Goal: Use online tool/utility: Utilize a website feature to perform a specific function

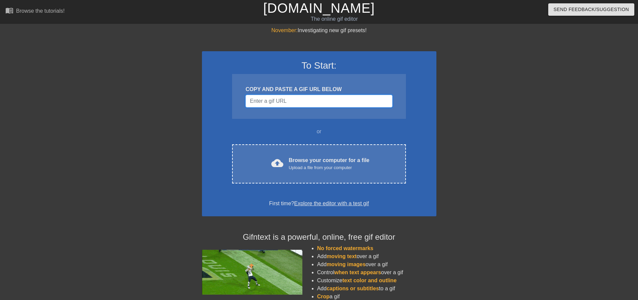
click at [296, 101] on input "Username" at bounding box center [318, 101] width 147 height 13
paste input "[URL][DOMAIN_NAME]"
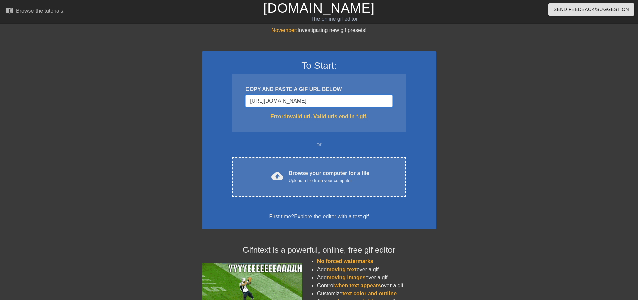
type input "[URL][DOMAIN_NAME]"
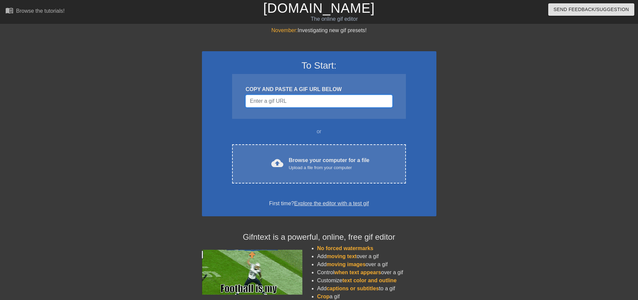
paste input "https://www.google.com/url?sa=i&url=https%3A%2F%2Fmakeagif.com%2Fgif%2Fthe-unde…"
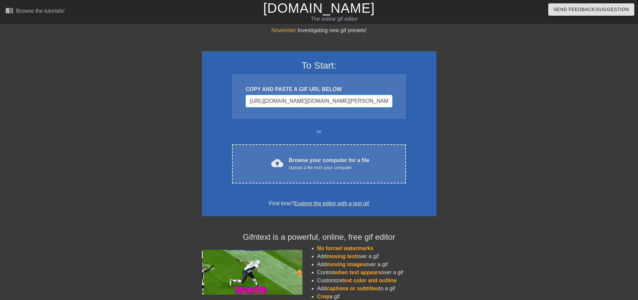
scroll to position [0, 651]
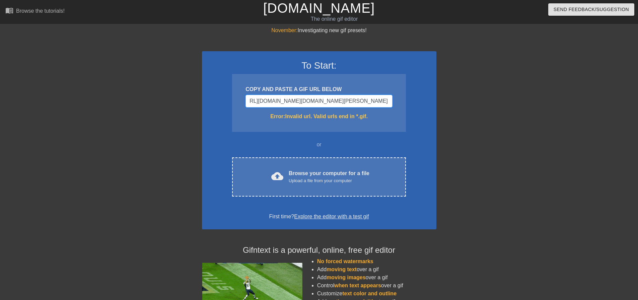
type input "https://www.google.com/url?sa=i&url=https%3A%2F%2Fmakeagif.com%2Fgif%2Fthe-unde…"
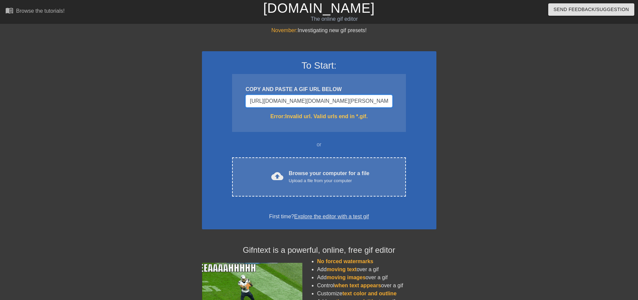
paste input "Username"
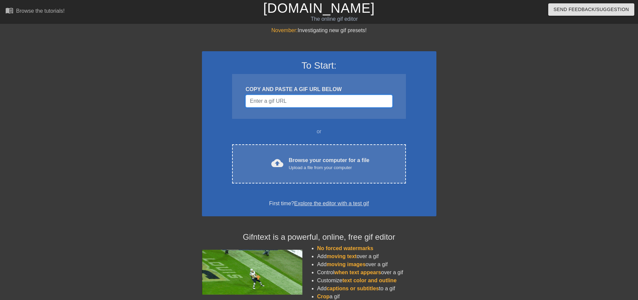
paste input "https://www.google.com/url?sa=i&url=https%3A%2F%2Fmakeagif.com%2Fgif%2Fthe-unde…"
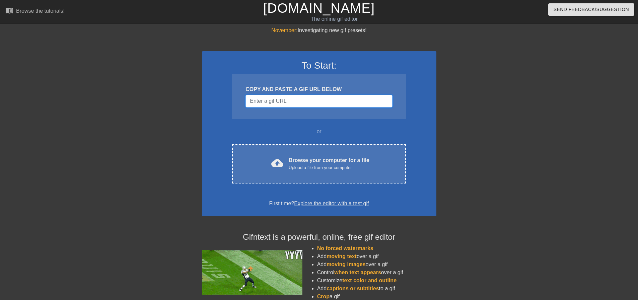
type input "https://www.google.com/url?sa=i&url=https%3A%2F%2Fmakeagif.com%2Fgif%2Fthe-unde…"
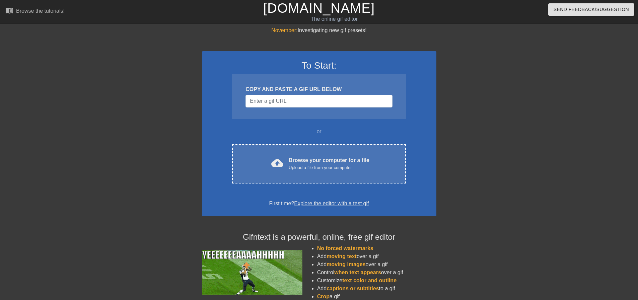
click at [303, 148] on div "cloud_upload Browse your computer for a file Upload a file from your computer C…" at bounding box center [318, 163] width 173 height 39
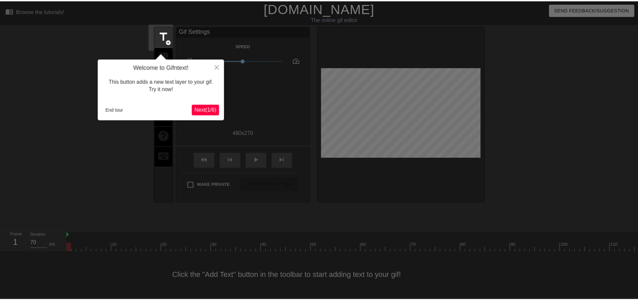
scroll to position [3, 0]
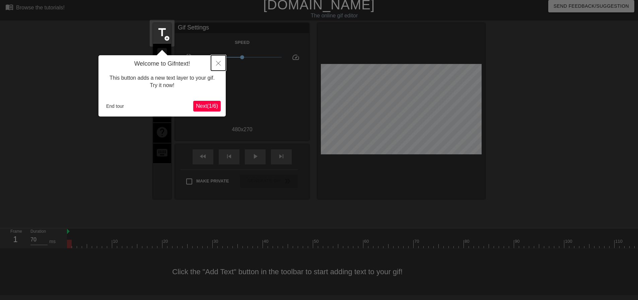
click at [218, 66] on button "Close" at bounding box center [218, 62] width 15 height 15
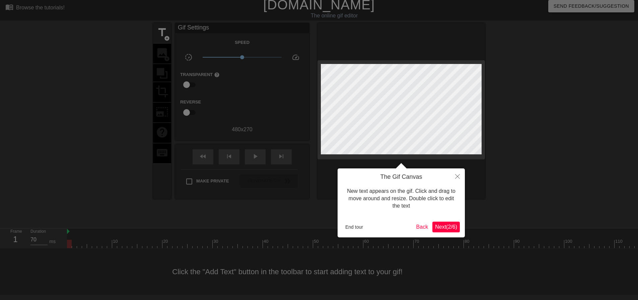
scroll to position [0, 0]
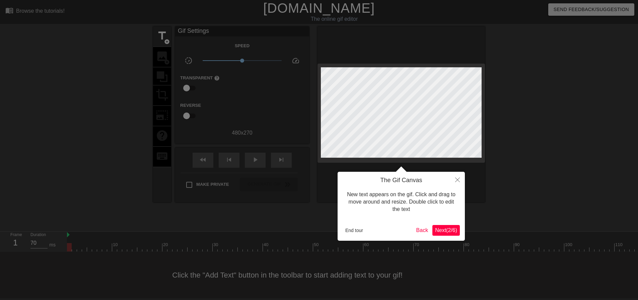
click at [447, 230] on span "Next ( 2 / 6 )" at bounding box center [446, 230] width 22 height 6
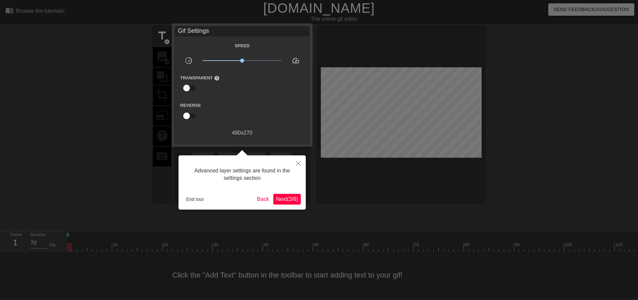
scroll to position [3, 0]
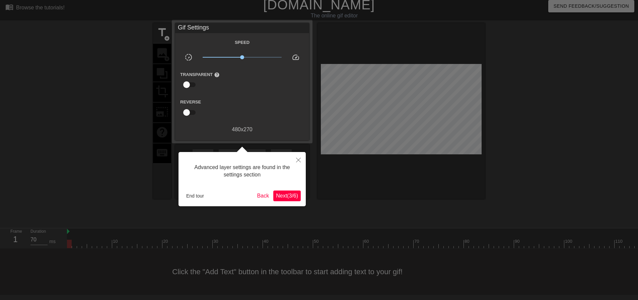
click at [294, 193] on span "Next ( 3 / 6 )" at bounding box center [287, 196] width 22 height 6
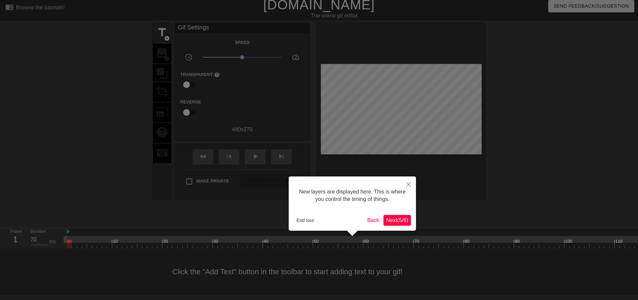
click at [395, 220] on span "Next ( 5 / 6 )" at bounding box center [397, 220] width 22 height 6
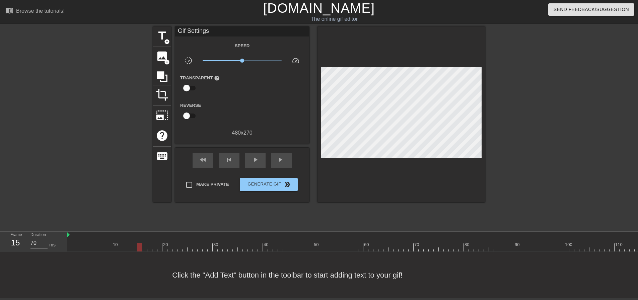
click at [139, 245] on div at bounding box center [408, 247] width 683 height 8
click at [71, 243] on div at bounding box center [408, 247] width 683 height 8
click at [166, 29] on span "title" at bounding box center [162, 35] width 13 height 13
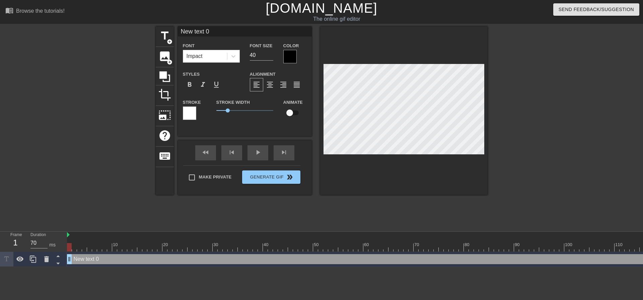
scroll to position [1, 2]
type input "W"
type textarea "W"
type input "WF"
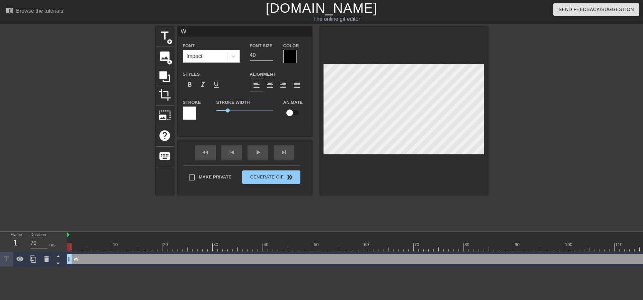
type textarea "WF"
type input "WFG"
type textarea "WFG"
type input "WF"
type textarea "WF"
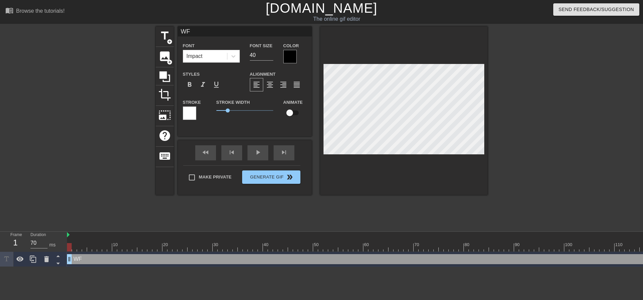
type input "WFH"
type textarea "WFH"
click at [163, 35] on span "title" at bounding box center [164, 35] width 13 height 13
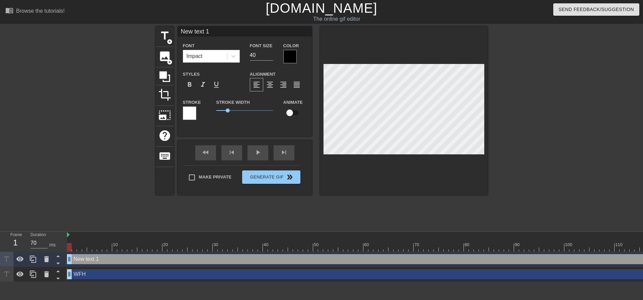
scroll to position [1, 2]
type input "R"
type textarea "R"
type input "Re"
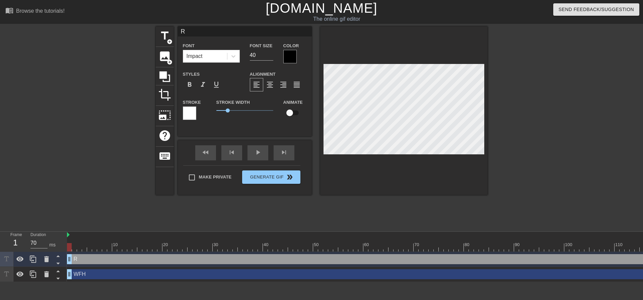
type textarea "Re"
type input "Rep"
type textarea "Rep"
type input "Repo"
type textarea "Repo"
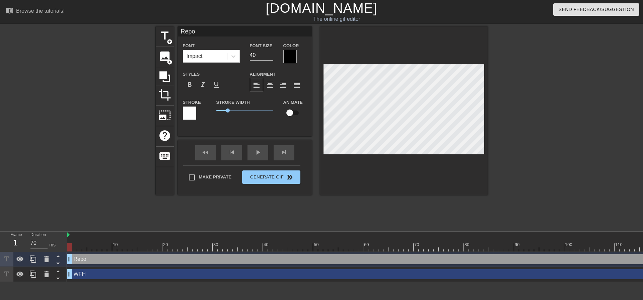
type input "Repos"
type textarea "Repos"
type input "Reposi"
type textarea "Reposi"
type input "Reposit"
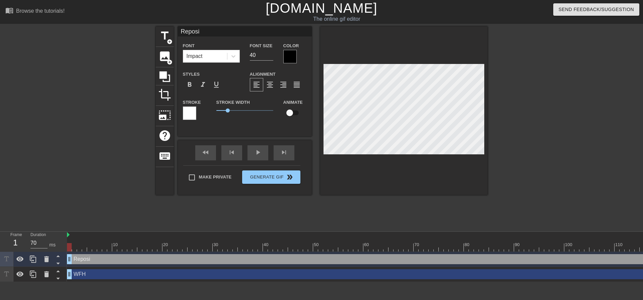
type textarea "Reposit"
type input "Repositi"
type textarea "Repositi"
type input "Repositio"
type textarea "Repositio"
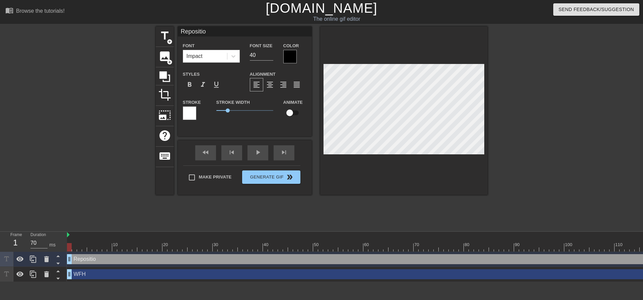
type input "Reposition"
type textarea "Reposition"
type input "Repositio"
type textarea "Repositio"
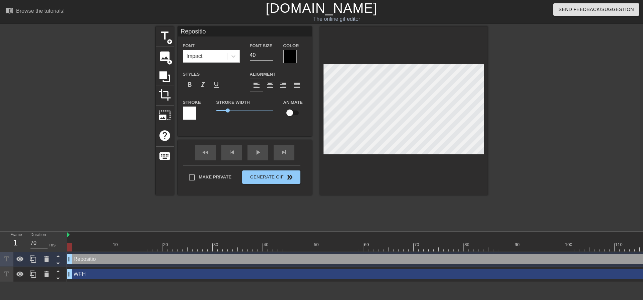
type input "Repositi"
type textarea "Repositi"
type input "Reposit"
type textarea "Reposit"
type input "Reposi"
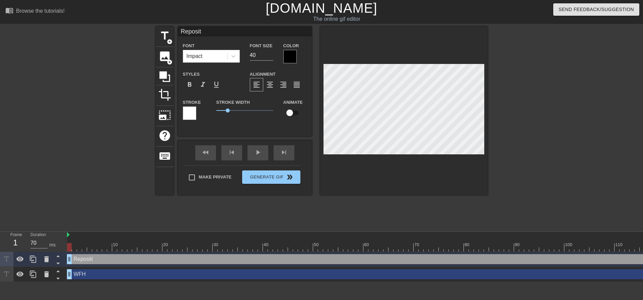
type textarea "Reposi"
type input "Repos"
type textarea "Repos"
type input "Repo"
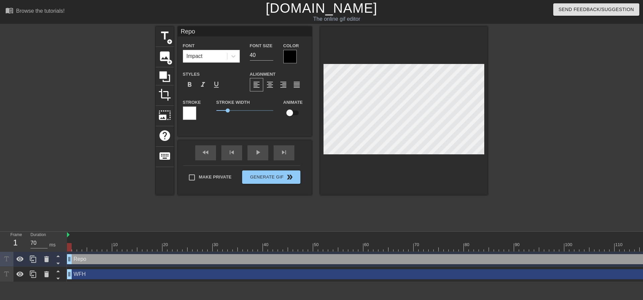
type textarea "Repo"
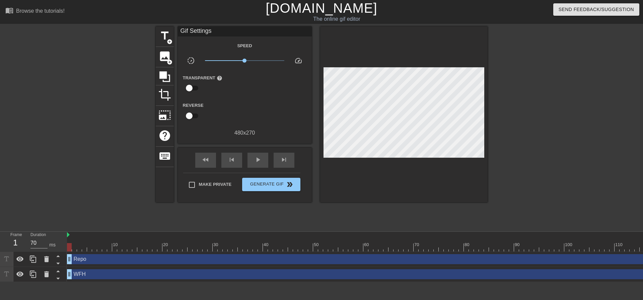
click at [329, 213] on div "title add_circle image add_circle crop photo_size_select_large help keyboard Gi…" at bounding box center [322, 126] width 332 height 201
click at [263, 161] on div "play_arrow" at bounding box center [257, 160] width 21 height 15
click at [263, 161] on div "pause" at bounding box center [257, 160] width 21 height 15
click at [209, 159] on span "fast_rewind" at bounding box center [206, 160] width 8 height 8
drag, startPoint x: 244, startPoint y: 58, endPoint x: 227, endPoint y: 59, distance: 16.8
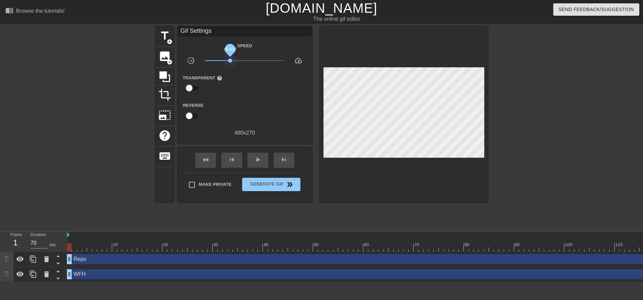
click at [227, 59] on span "x0.432" at bounding box center [244, 61] width 79 height 8
click at [251, 161] on div "play_arrow" at bounding box center [257, 160] width 21 height 15
drag, startPoint x: 227, startPoint y: 59, endPoint x: 232, endPoint y: 61, distance: 5.5
click at [232, 61] on span "x0.490" at bounding box center [232, 61] width 4 height 4
type input "60"
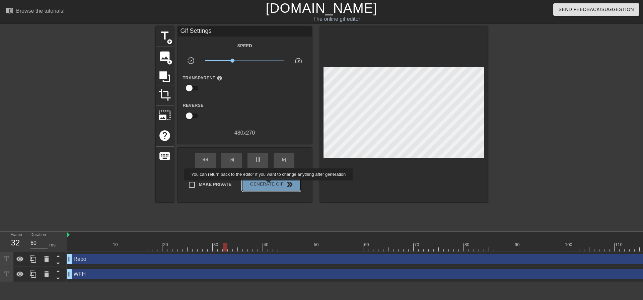
click at [269, 185] on span "Generate Gif double_arrow" at bounding box center [271, 184] width 53 height 8
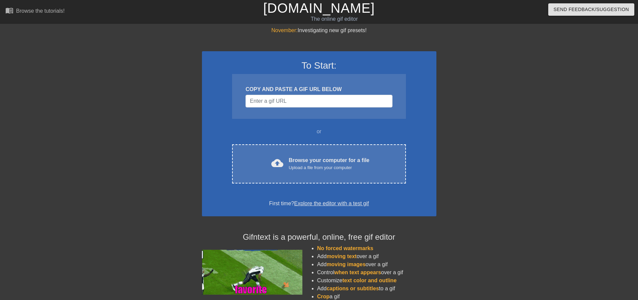
click at [313, 147] on div "cloud_upload Browse your computer for a file Upload a file from your computer C…" at bounding box center [318, 163] width 173 height 39
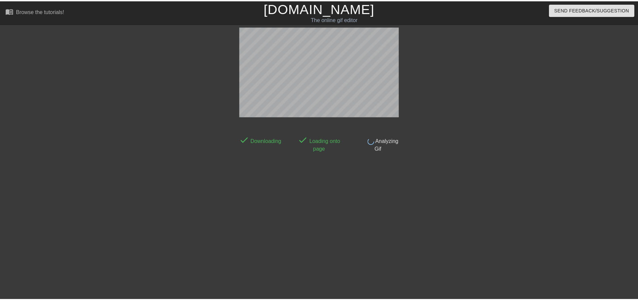
scroll to position [3, 0]
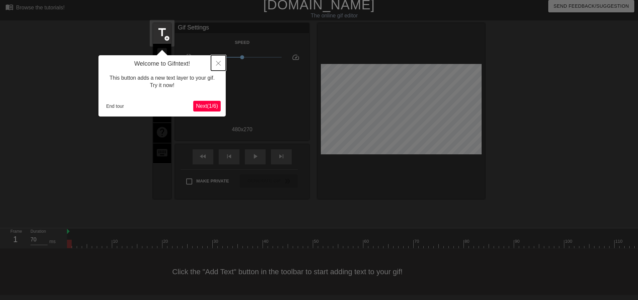
click at [219, 62] on icon "Close" at bounding box center [218, 63] width 5 height 5
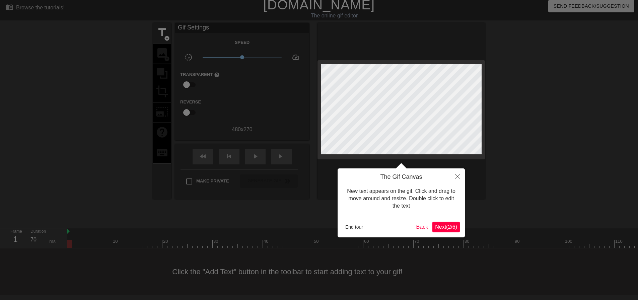
scroll to position [0, 0]
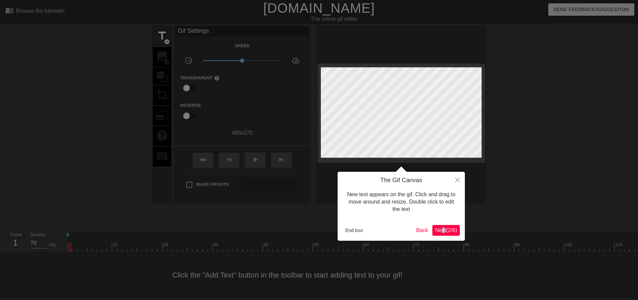
drag, startPoint x: 439, startPoint y: 236, endPoint x: 443, endPoint y: 228, distance: 8.8
click at [443, 228] on div "The Gif Canvas New text appears on the gif. Click and drag to move around and r…" at bounding box center [400, 206] width 127 height 69
click at [443, 228] on span "Next ( 2 / 6 )" at bounding box center [446, 230] width 22 height 6
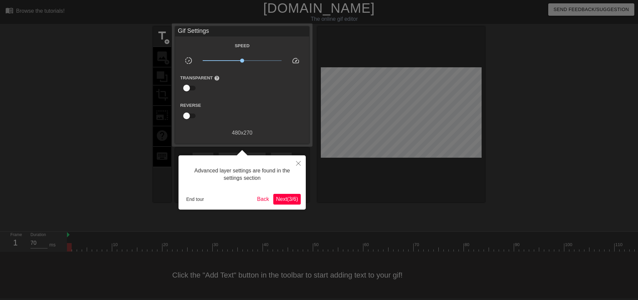
scroll to position [3, 0]
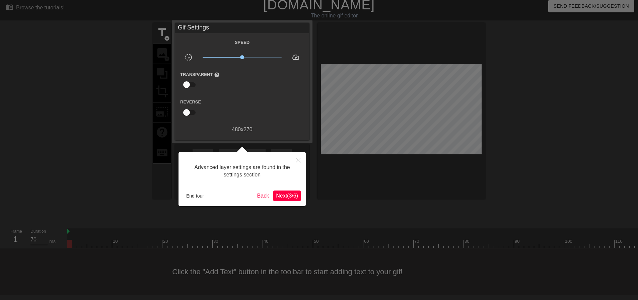
click at [285, 194] on span "Next ( 3 / 6 )" at bounding box center [287, 196] width 22 height 6
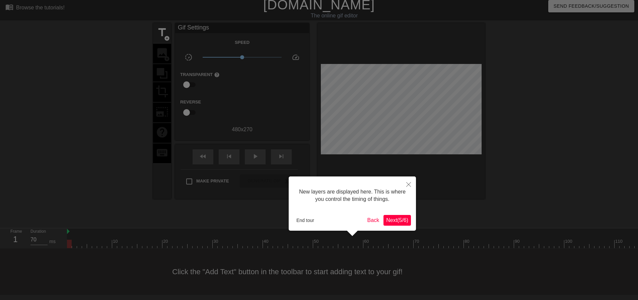
scroll to position [6, 0]
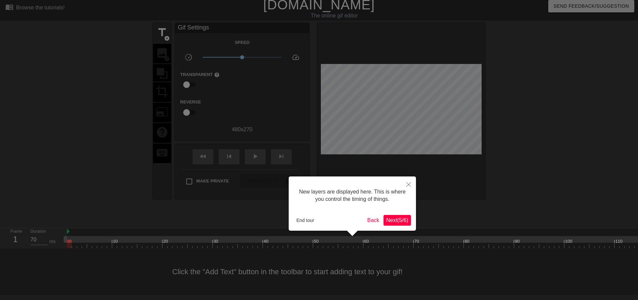
click at [408, 219] on span "Next ( 5 / 6 )" at bounding box center [397, 220] width 22 height 6
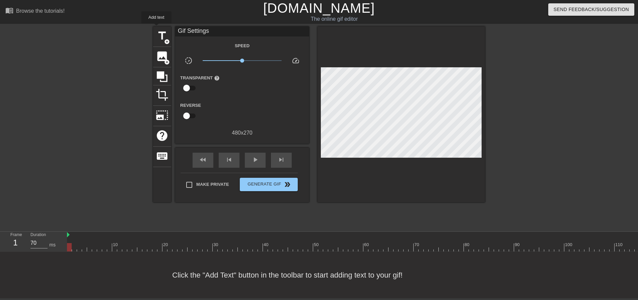
click at [156, 29] on span "title" at bounding box center [162, 35] width 13 height 13
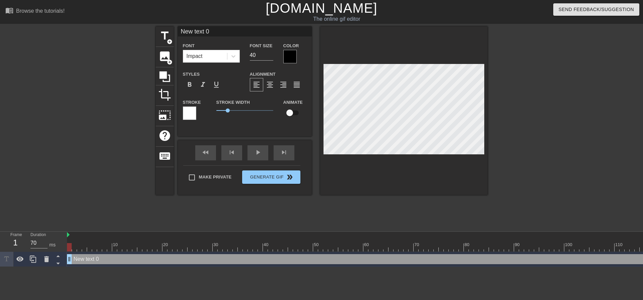
scroll to position [1, 2]
type input "W"
type textarea "W"
type input "WF"
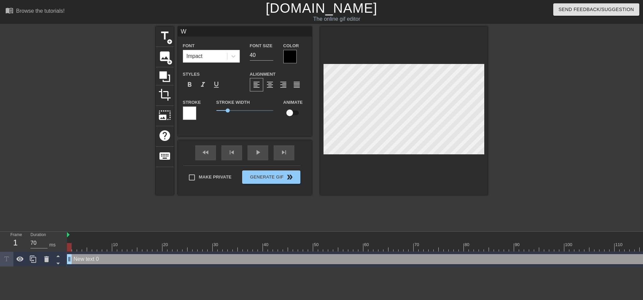
type textarea "WF"
type input "WFG"
type textarea "WFG"
type input "WF"
type textarea "WF"
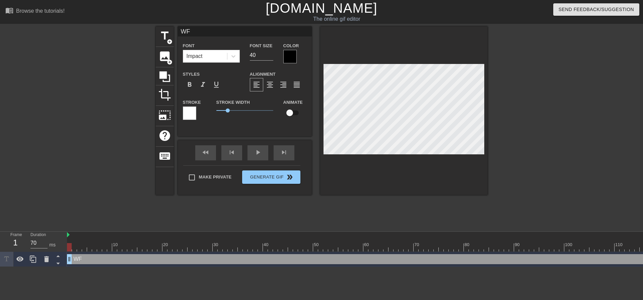
type input "WFH"
type textarea "WFH"
click at [165, 36] on span "title" at bounding box center [164, 35] width 13 height 13
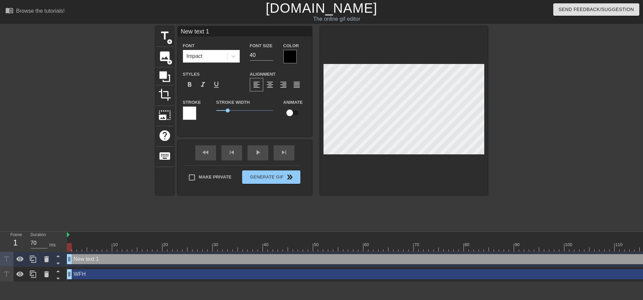
scroll to position [1, 2]
type input "NewR text 1"
type textarea "NewR text 1"
type input "R"
type textarea "R"
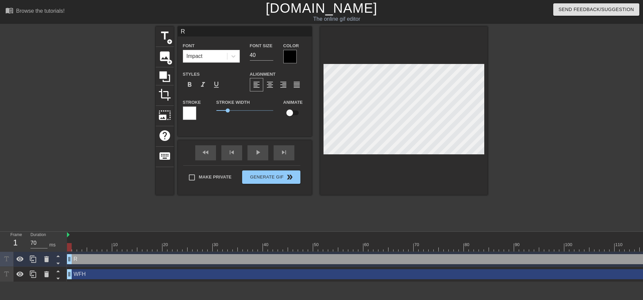
scroll to position [1, 1]
type input "Re"
type textarea "Re"
type input "Rep"
type textarea "Rep"
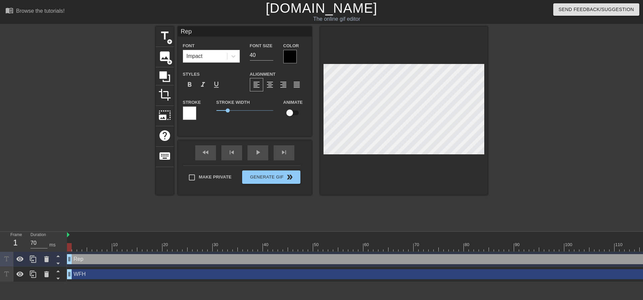
type input "Repo"
type textarea "Repo"
drag, startPoint x: 69, startPoint y: 246, endPoint x: 11, endPoint y: 251, distance: 58.2
click at [11, 251] on div "Frame 1 Duration 70 ms 10 20 30 40 50 60 70 80 90 100 110 120 130 Repo drag_han…" at bounding box center [321, 257] width 643 height 50
click at [74, 248] on div at bounding box center [408, 247] width 683 height 8
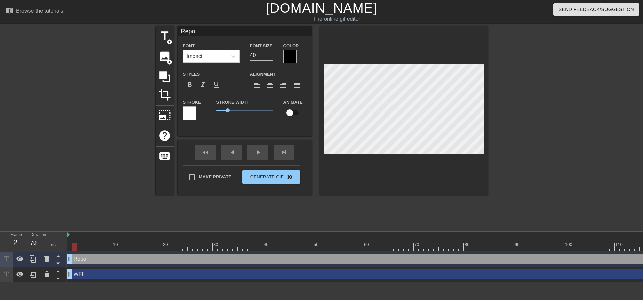
click at [79, 248] on div at bounding box center [408, 247] width 683 height 8
click at [84, 249] on div at bounding box center [408, 247] width 683 height 8
click at [109, 249] on div at bounding box center [408, 247] width 683 height 8
click at [105, 249] on div at bounding box center [408, 247] width 683 height 8
click at [97, 248] on div at bounding box center [408, 247] width 683 height 8
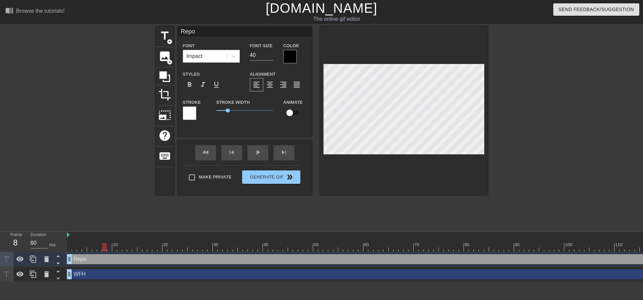
click at [103, 248] on div at bounding box center [408, 247] width 683 height 8
type input "70"
click at [109, 247] on div at bounding box center [408, 247] width 683 height 8
click at [115, 247] on div at bounding box center [408, 247] width 683 height 8
click at [109, 247] on div at bounding box center [408, 247] width 683 height 8
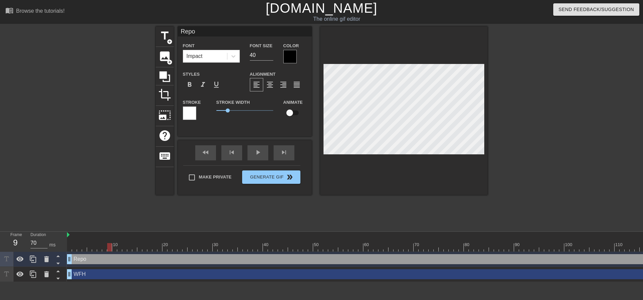
click at [114, 247] on div at bounding box center [408, 247] width 683 height 8
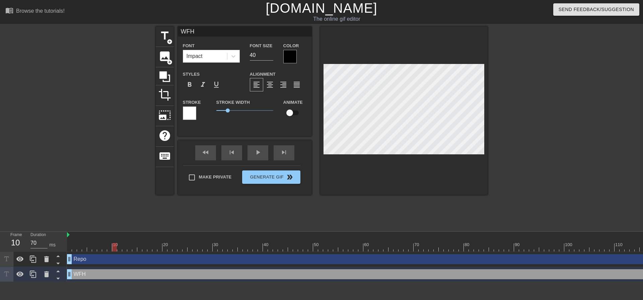
type input "Repo"
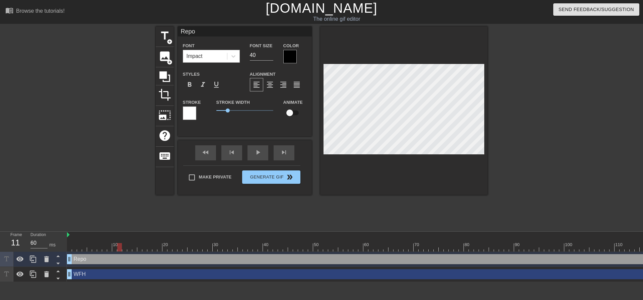
click at [120, 249] on div at bounding box center [408, 247] width 683 height 8
click at [110, 248] on div at bounding box center [408, 247] width 683 height 8
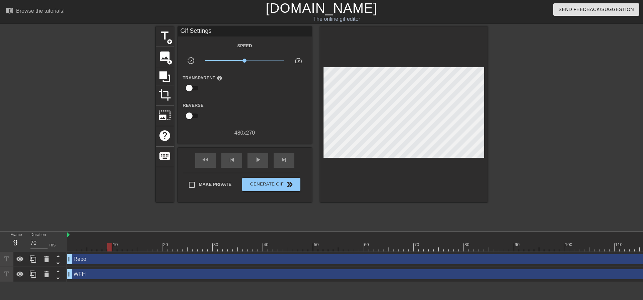
click at [206, 149] on div "fast_rewind skip_previous play_arrow skip_next" at bounding box center [244, 160] width 109 height 25
click at [262, 157] on div "play_arrow" at bounding box center [257, 160] width 21 height 15
click at [255, 157] on span "pause" at bounding box center [258, 160] width 8 height 8
click at [204, 162] on span "fast_rewind" at bounding box center [206, 160] width 8 height 8
drag, startPoint x: 69, startPoint y: 260, endPoint x: 53, endPoint y: 239, distance: 26.5
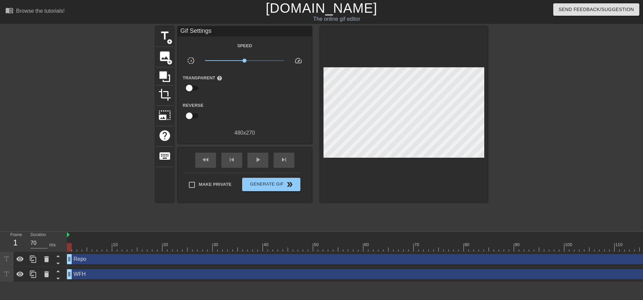
click at [53, 239] on div "Frame 1 Duration 70 ms 10 20 30 40 50 60 70 80 90 100 110 120 130 Repo drag_han…" at bounding box center [321, 257] width 643 height 50
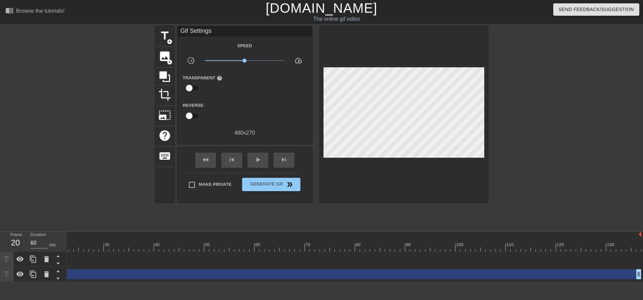
drag, startPoint x: 639, startPoint y: 261, endPoint x: 56, endPoint y: 204, distance: 586.0
click at [56, 204] on div "menu_book Browse the tutorials! [DOMAIN_NAME] The online gif editor Send Feedba…" at bounding box center [321, 141] width 643 height 282
drag, startPoint x: 165, startPoint y: 260, endPoint x: 97, endPoint y: 259, distance: 68.0
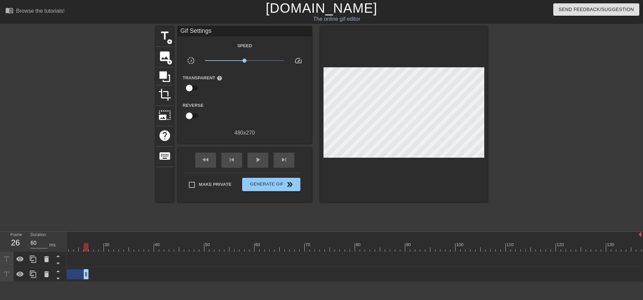
type input "70"
drag, startPoint x: 638, startPoint y: 274, endPoint x: 90, endPoint y: 183, distance: 555.9
click at [90, 183] on div "menu_book Browse the tutorials! [DOMAIN_NAME] The online gif editor Send Feedba…" at bounding box center [321, 141] width 643 height 282
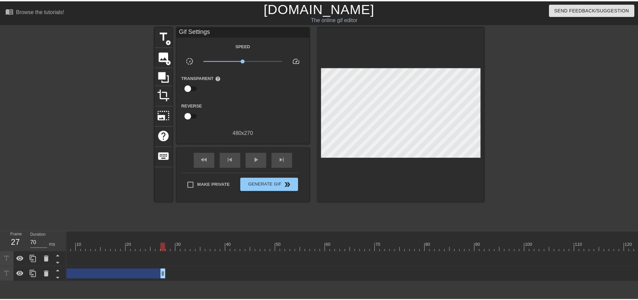
scroll to position [0, 0]
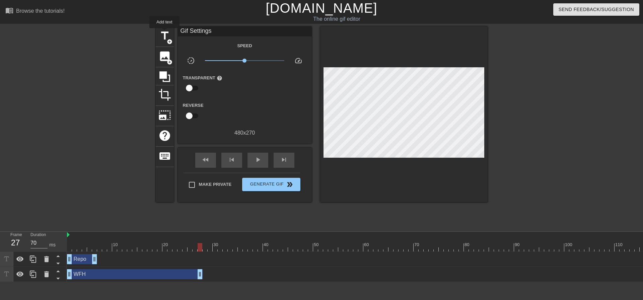
click at [164, 33] on span "title" at bounding box center [164, 35] width 13 height 13
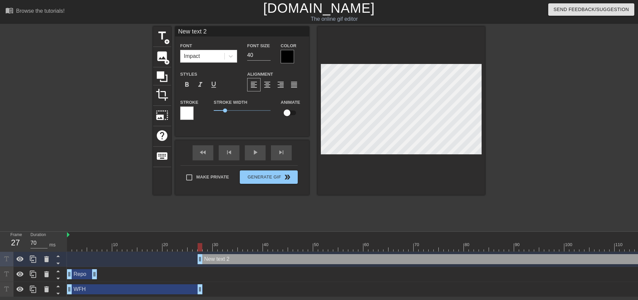
scroll to position [1, 2]
type input "M"
type textarea "M"
type input "Ma"
type textarea "Ma"
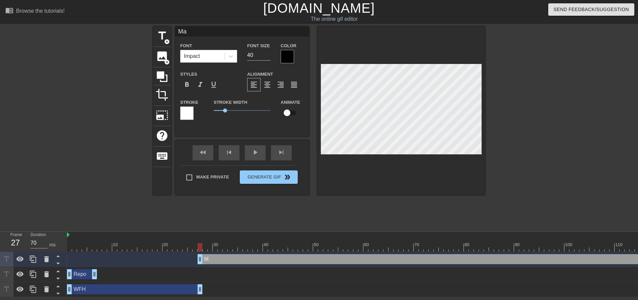
type input "Mar"
type textarea "Mar"
type input "Mark"
type textarea "Mark"
type input "Mark"
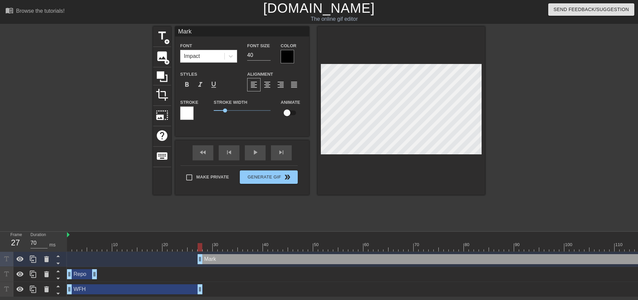
type textarea "Mark"
type input "[PERSON_NAME]"
type textarea "[PERSON_NAME]"
type input "[PERSON_NAME]"
type textarea "[PERSON_NAME]"
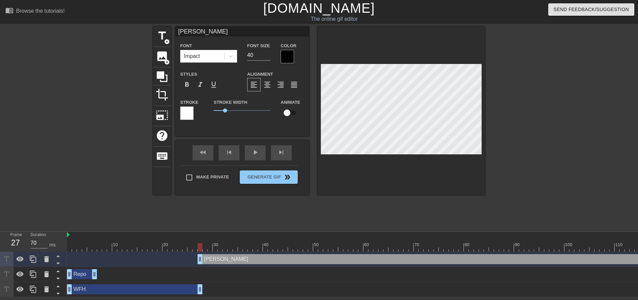
type input "[PERSON_NAME]"
type textarea "[PERSON_NAME]"
type input "[PERSON_NAME]"
type textarea "[PERSON_NAME]"
type input "[PERSON_NAME]"
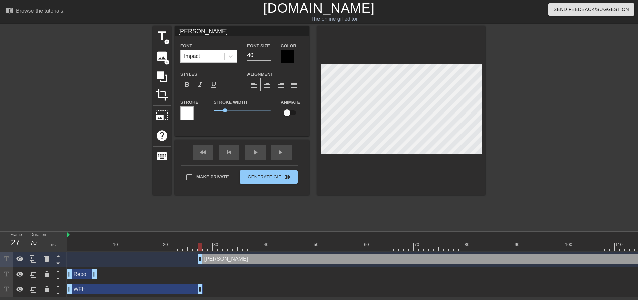
type textarea "[PERSON_NAME]"
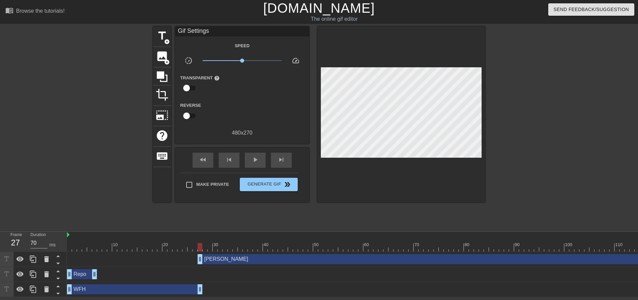
click at [539, 137] on div at bounding box center [543, 126] width 100 height 201
drag, startPoint x: 199, startPoint y: 256, endPoint x: 108, endPoint y: 243, distance: 91.7
click at [108, 243] on div "10 20 30 40 50 60 70 80 90 100 110 120 130 [PERSON_NAME] drag_handle drag_handl…" at bounding box center [352, 264] width 571 height 65
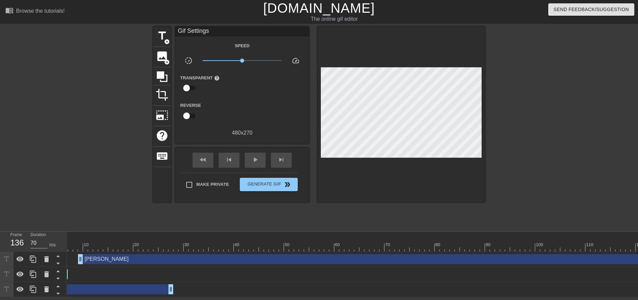
scroll to position [0, 0]
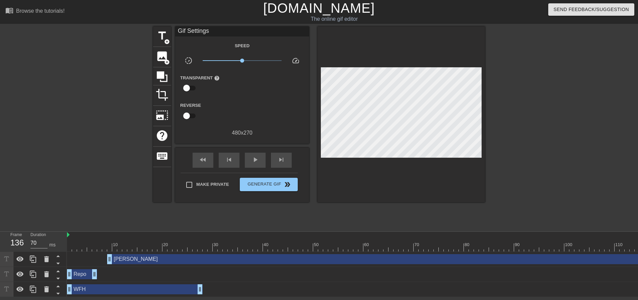
drag, startPoint x: 6, startPoint y: 255, endPoint x: 5, endPoint y: 271, distance: 15.8
click at [5, 271] on div at bounding box center [33, 274] width 67 height 45
click at [59, 260] on icon at bounding box center [58, 263] width 8 height 8
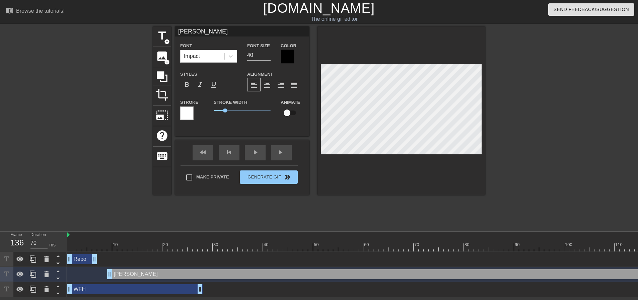
click at [60, 277] on icon at bounding box center [58, 278] width 8 height 8
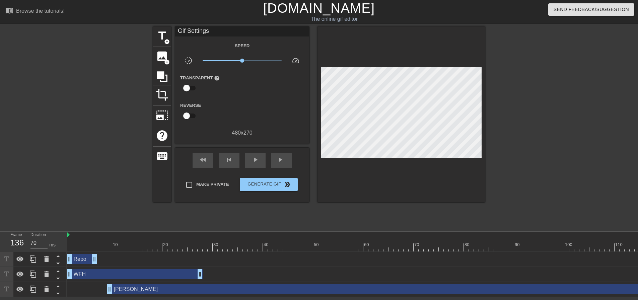
drag, startPoint x: 142, startPoint y: 295, endPoint x: 136, endPoint y: 297, distance: 6.6
click at [136, 297] on div "10 20 30 40 50 60 70 80 90 100 110 120 130 Repo drag_handle drag_handle WFH dra…" at bounding box center [352, 264] width 571 height 65
click at [208, 162] on div "fast_rewind" at bounding box center [202, 160] width 21 height 15
click at [251, 160] on span "play_arrow" at bounding box center [255, 160] width 8 height 8
click at [252, 156] on span "pause" at bounding box center [255, 160] width 8 height 8
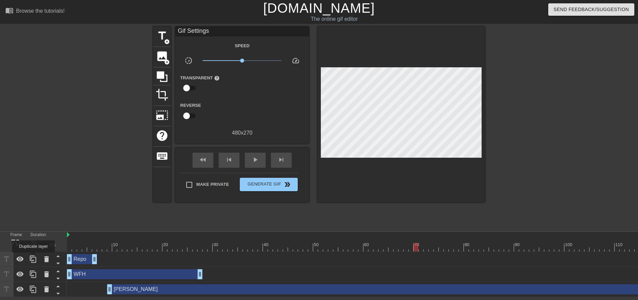
click at [33, 257] on icon at bounding box center [33, 259] width 8 height 8
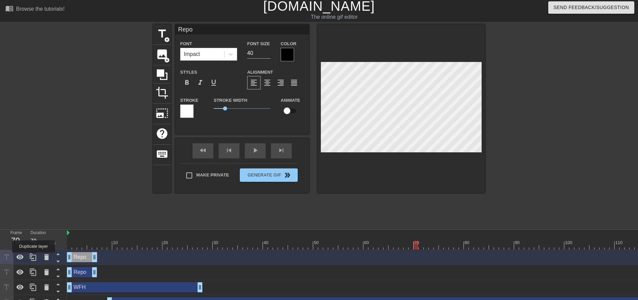
click at [33, 257] on icon at bounding box center [33, 257] width 8 height 8
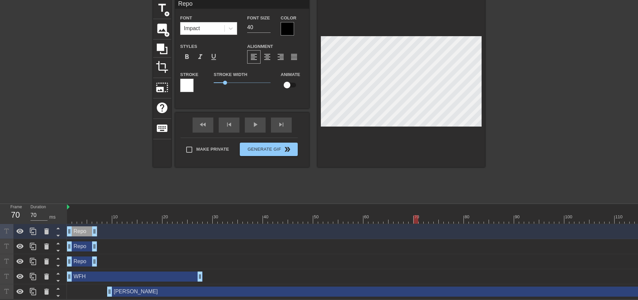
scroll to position [31, 0]
click at [79, 229] on div "Repo drag_handle drag_handle" at bounding box center [82, 231] width 30 height 10
drag, startPoint x: 94, startPoint y: 227, endPoint x: 127, endPoint y: 237, distance: 34.9
click at [127, 237] on div "Repo drag_handle drag_handle Repo drag_handle drag_handle Repo drag_handle drag…" at bounding box center [352, 261] width 571 height 75
drag, startPoint x: 70, startPoint y: 227, endPoint x: 98, endPoint y: 233, distance: 28.4
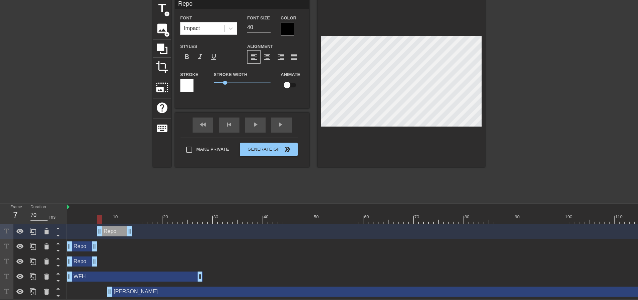
click at [98, 233] on div "Repo drag_handle drag_handle" at bounding box center [408, 231] width 683 height 15
drag, startPoint x: 101, startPoint y: 228, endPoint x: 124, endPoint y: 233, distance: 23.5
click at [124, 233] on div "Repo drag_handle drag_handle" at bounding box center [408, 231] width 683 height 15
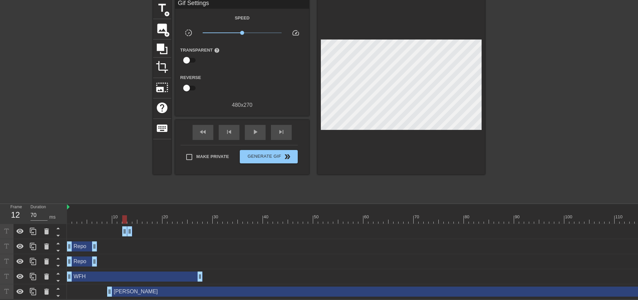
click at [208, 115] on div "Gif Settings Speed slow_motion_video x1.00 speed Transparent help Reverse 480 x…" at bounding box center [242, 87] width 134 height 176
click at [258, 132] on div "play_arrow" at bounding box center [255, 132] width 21 height 15
click at [205, 129] on span "fast_rewind" at bounding box center [203, 132] width 8 height 8
click at [264, 127] on div "pause" at bounding box center [255, 132] width 21 height 15
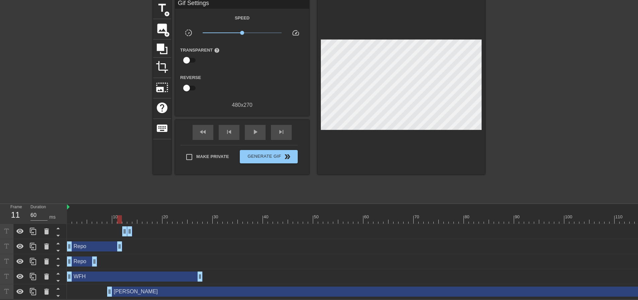
drag, startPoint x: 95, startPoint y: 245, endPoint x: 120, endPoint y: 248, distance: 24.9
click at [120, 248] on div "Repo drag_handle drag_handle" at bounding box center [408, 246] width 683 height 15
drag, startPoint x: 78, startPoint y: 259, endPoint x: 144, endPoint y: 262, distance: 66.0
click at [144, 262] on div "Repo drag_handle drag_handle" at bounding box center [408, 261] width 683 height 15
click at [85, 258] on div "Repo drag_handle drag_handle" at bounding box center [408, 261] width 683 height 10
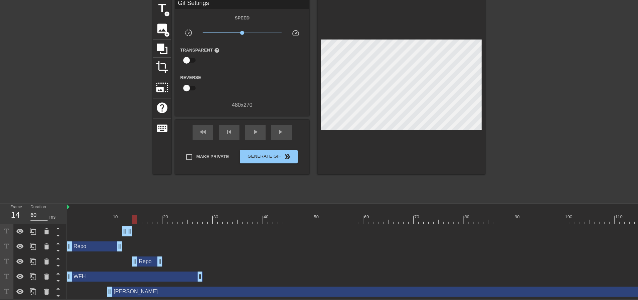
click at [177, 259] on div "Repo drag_handle drag_handle" at bounding box center [408, 261] width 683 height 10
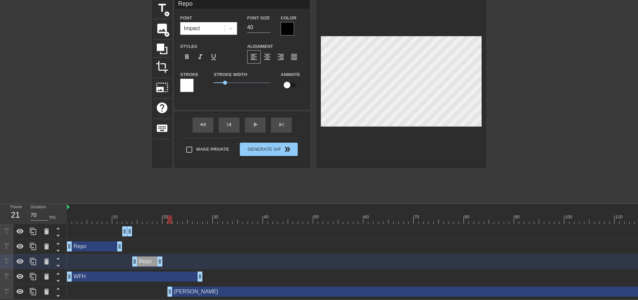
type input "60"
drag, startPoint x: 109, startPoint y: 287, endPoint x: 163, endPoint y: 287, distance: 53.9
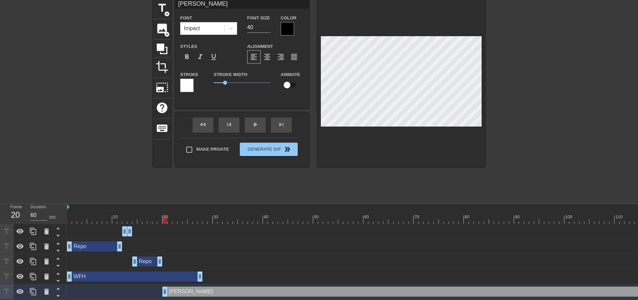
scroll to position [32, 0]
click at [60, 233] on icon at bounding box center [58, 235] width 8 height 8
type input "Repo"
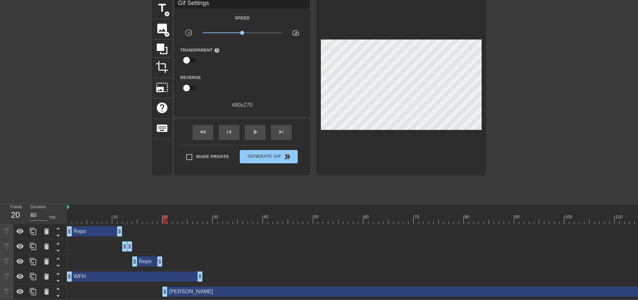
click at [208, 120] on div "fast_rewind skip_previous play_arrow skip_next" at bounding box center [241, 132] width 109 height 25
click at [254, 128] on span "play_arrow" at bounding box center [255, 132] width 8 height 8
click at [210, 134] on div "fast_rewind" at bounding box center [202, 132] width 21 height 15
click at [259, 130] on div "pause" at bounding box center [255, 132] width 21 height 15
click at [85, 261] on div "Repo drag_handle drag_handle" at bounding box center [408, 261] width 683 height 10
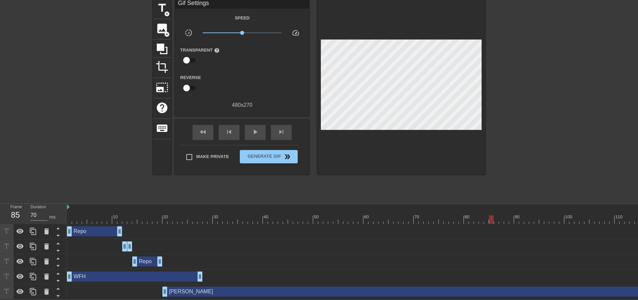
click at [147, 259] on div "Repo drag_handle drag_handle" at bounding box center [147, 261] width 30 height 10
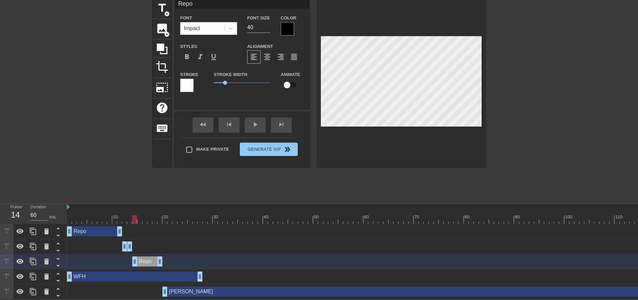
click at [151, 257] on div "Repo drag_handle drag_handle" at bounding box center [147, 261] width 30 height 10
click at [37, 257] on icon at bounding box center [33, 261] width 8 height 8
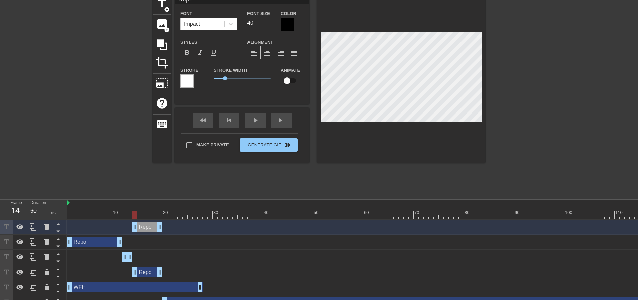
click at [60, 232] on icon at bounding box center [58, 231] width 8 height 8
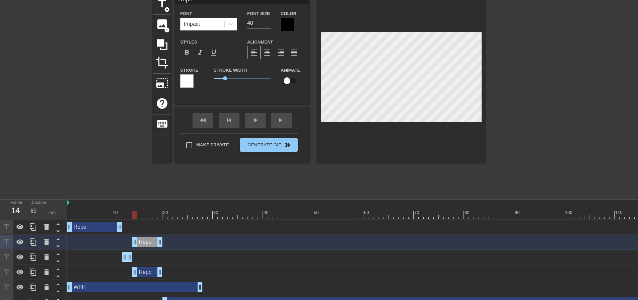
click at [60, 232] on icon at bounding box center [58, 231] width 8 height 8
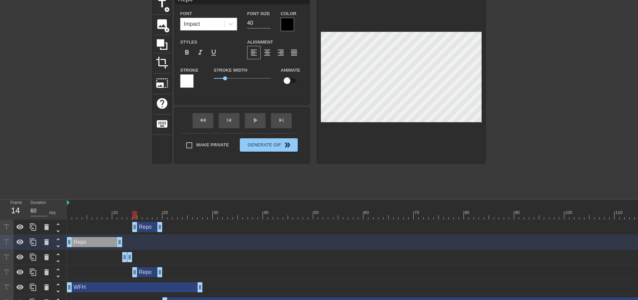
click at [60, 232] on icon at bounding box center [58, 231] width 8 height 8
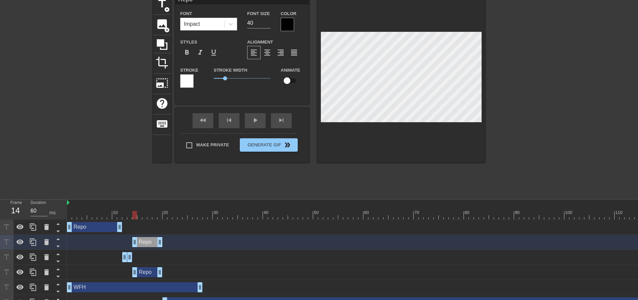
click at [59, 233] on icon at bounding box center [58, 231] width 8 height 8
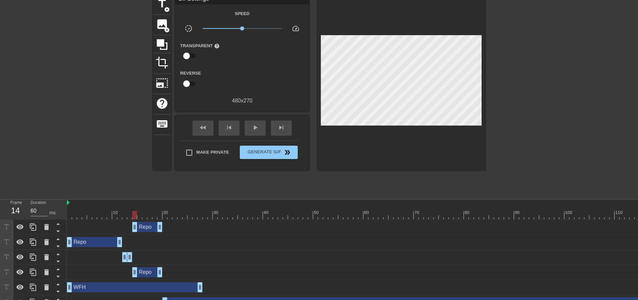
click at [109, 222] on div "Repo drag_handle drag_handle" at bounding box center [408, 227] width 683 height 15
click at [95, 227] on div "Repo drag_handle drag_handle" at bounding box center [408, 227] width 683 height 10
click at [56, 230] on icon at bounding box center [58, 231] width 8 height 8
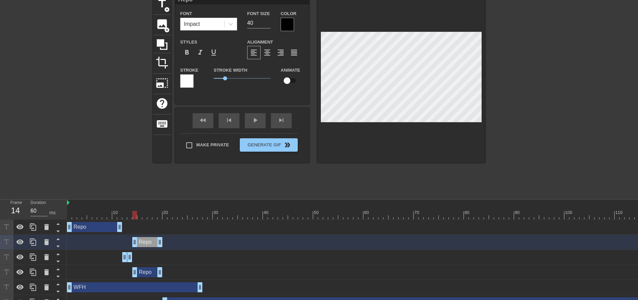
click at [57, 245] on icon at bounding box center [58, 246] width 8 height 8
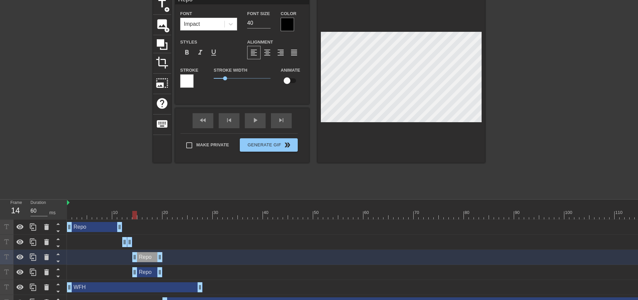
click at [57, 259] on icon at bounding box center [58, 261] width 8 height 8
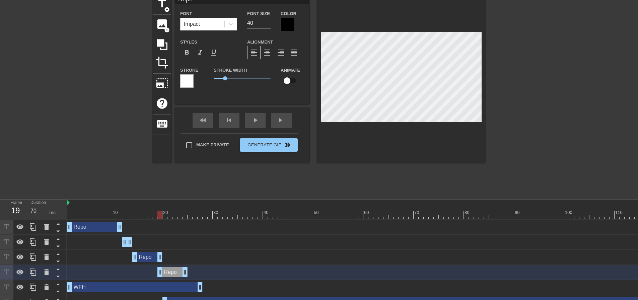
drag, startPoint x: 150, startPoint y: 275, endPoint x: 177, endPoint y: 278, distance: 27.3
click at [177, 278] on div "Repo drag_handle drag_handle" at bounding box center [408, 272] width 683 height 15
drag, startPoint x: 167, startPoint y: 273, endPoint x: 160, endPoint y: 272, distance: 7.5
click at [160, 272] on div "Repo drag_handle drag_handle" at bounding box center [167, 272] width 30 height 10
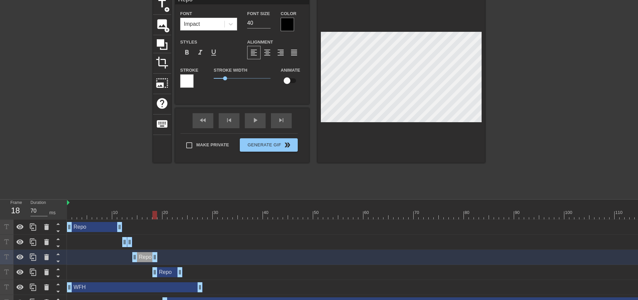
drag, startPoint x: 160, startPoint y: 257, endPoint x: 155, endPoint y: 257, distance: 4.7
click at [152, 257] on div "Repo drag_handle drag_handle" at bounding box center [408, 257] width 683 height 10
click at [198, 120] on div "fast_rewind" at bounding box center [202, 120] width 21 height 15
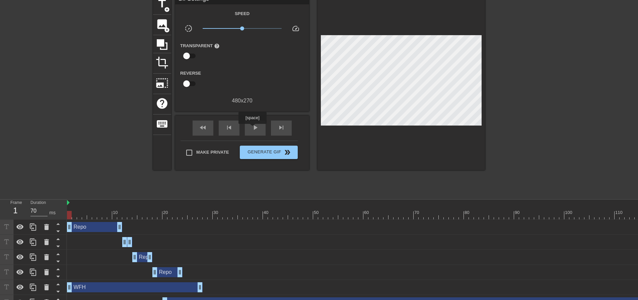
click at [252, 129] on span "play_arrow" at bounding box center [255, 128] width 8 height 8
click at [253, 128] on span "pause" at bounding box center [255, 128] width 8 height 8
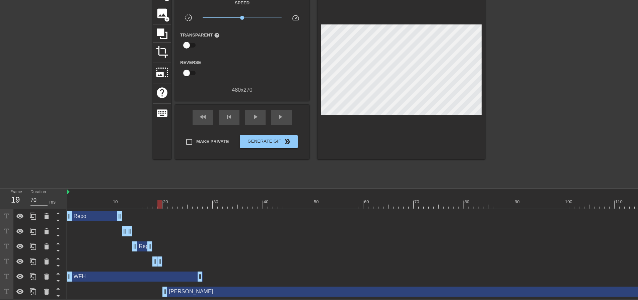
drag, startPoint x: 180, startPoint y: 258, endPoint x: 162, endPoint y: 258, distance: 18.1
click at [210, 113] on div "fast_rewind" at bounding box center [202, 117] width 21 height 15
click at [250, 113] on div "play_arrow" at bounding box center [255, 117] width 21 height 15
type input "60"
click at [262, 138] on span "Generate Gif double_arrow" at bounding box center [268, 142] width 53 height 8
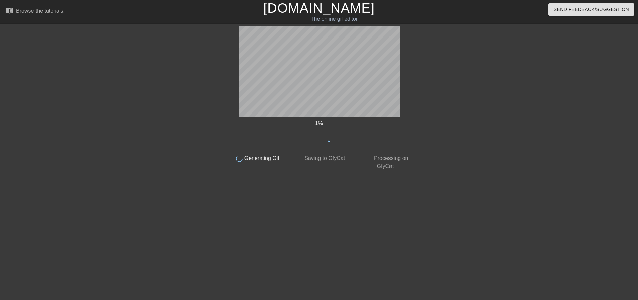
scroll to position [0, 0]
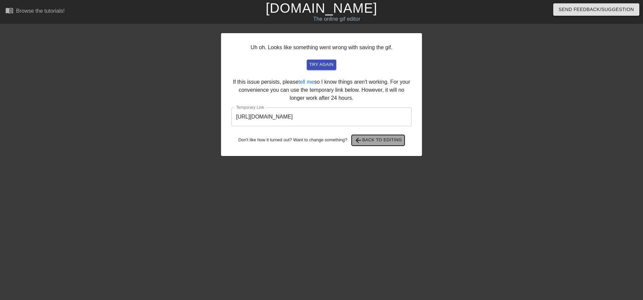
click at [378, 138] on span "arrow_back Back to Editing" at bounding box center [378, 140] width 48 height 8
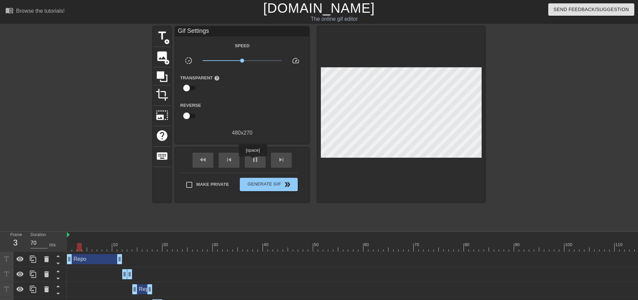
click at [252, 161] on span "pause" at bounding box center [255, 160] width 8 height 8
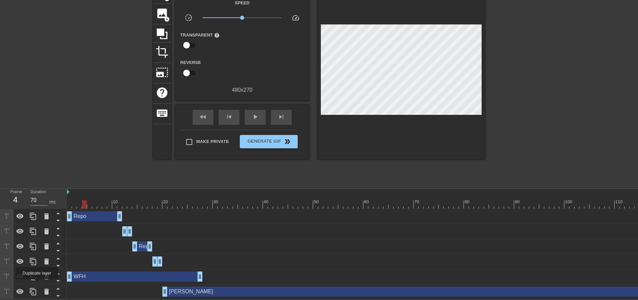
click at [37, 288] on icon at bounding box center [33, 292] width 8 height 8
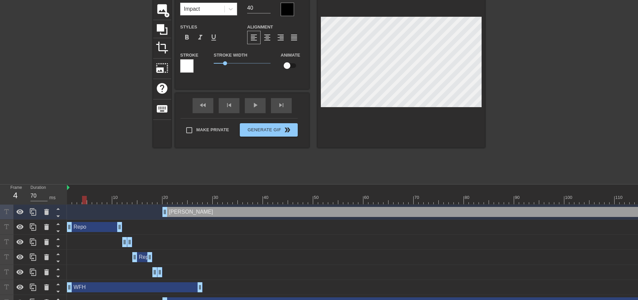
click at [59, 217] on icon at bounding box center [57, 217] width 3 height 2
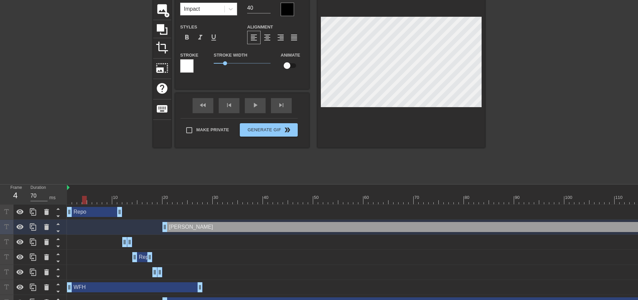
click at [57, 229] on icon at bounding box center [58, 231] width 8 height 8
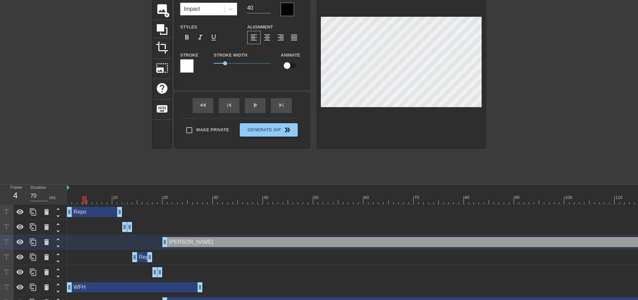
click at [56, 246] on icon at bounding box center [58, 246] width 8 height 8
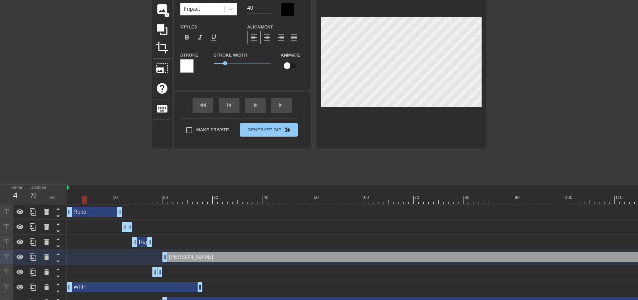
click at [61, 261] on icon at bounding box center [58, 261] width 8 height 8
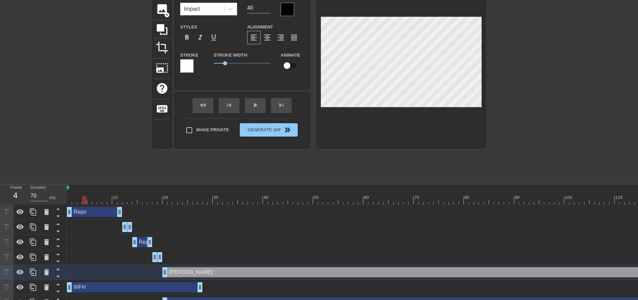
click at [58, 275] on icon at bounding box center [58, 276] width 8 height 8
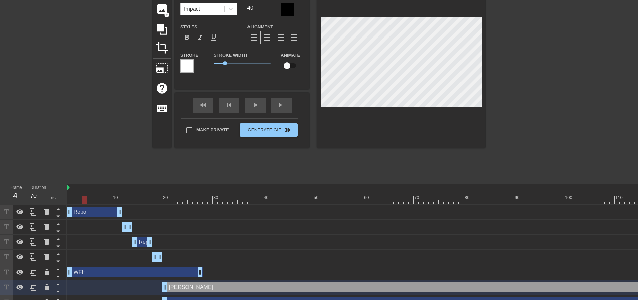
click at [56, 292] on icon at bounding box center [58, 291] width 8 height 8
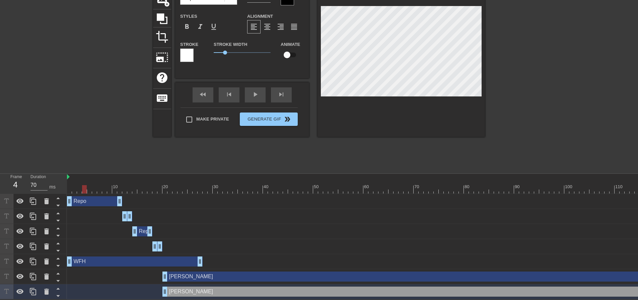
scroll to position [62, 0]
drag, startPoint x: 168, startPoint y: 288, endPoint x: 210, endPoint y: 288, distance: 42.5
drag, startPoint x: 210, startPoint y: 288, endPoint x: 168, endPoint y: 286, distance: 41.9
click at [168, 287] on div "[PERSON_NAME] drag_handle drag_handle" at bounding box center [456, 292] width 588 height 10
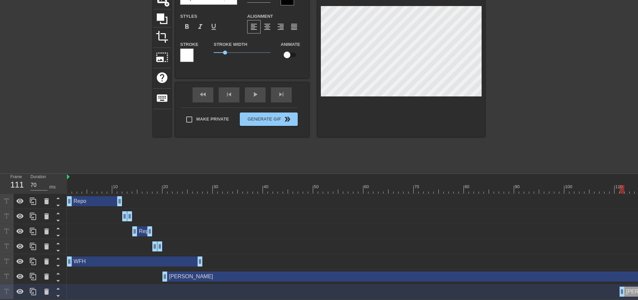
drag, startPoint x: 164, startPoint y: 287, endPoint x: 620, endPoint y: 286, distance: 455.3
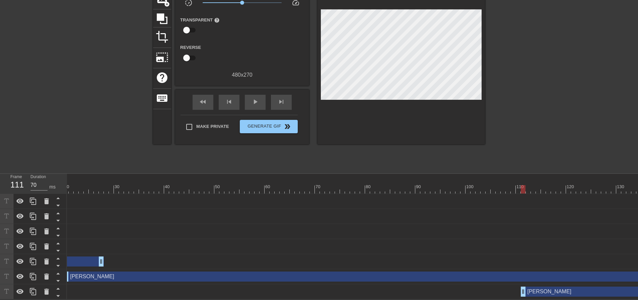
scroll to position [0, 101]
drag, startPoint x: 522, startPoint y: 291, endPoint x: 591, endPoint y: 290, distance: 69.0
drag, startPoint x: 591, startPoint y: 290, endPoint x: 455, endPoint y: 150, distance: 195.1
click at [455, 150] on div "menu_book Browse the tutorials! [DOMAIN_NAME] The online gif editor Send Feedba…" at bounding box center [319, 120] width 638 height 357
click at [467, 289] on div "[PERSON_NAME] drag_handle drag_handle" at bounding box center [551, 292] width 196 height 10
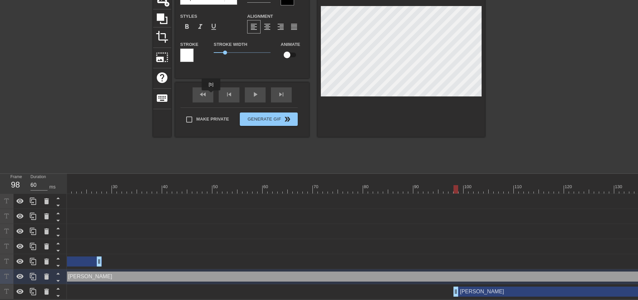
click at [211, 95] on div "fast_rewind" at bounding box center [202, 94] width 21 height 15
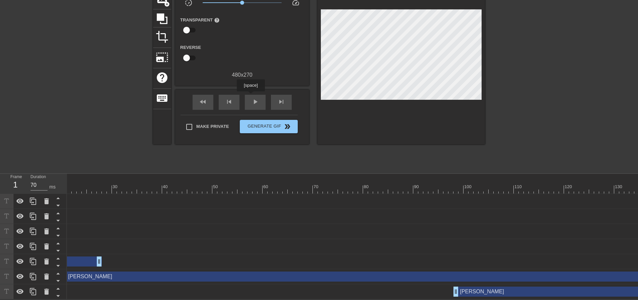
click at [250, 96] on div "play_arrow" at bounding box center [255, 102] width 21 height 15
click at [501, 272] on div "[PERSON_NAME] drag_handle drag_handle" at bounding box center [356, 277] width 588 height 10
drag, startPoint x: 636, startPoint y: 272, endPoint x: 470, endPoint y: 259, distance: 166.5
drag, startPoint x: 470, startPoint y: 259, endPoint x: 636, endPoint y: 273, distance: 165.9
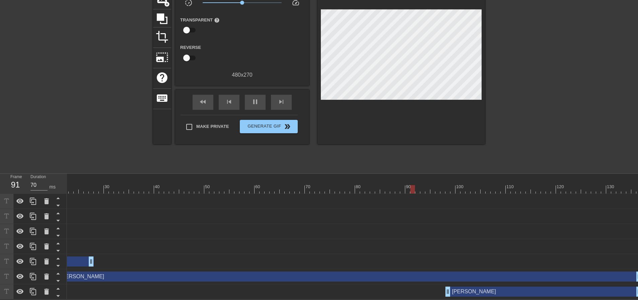
click at [529, 273] on div "Repo drag_handle drag_handle Repo drag_handle drag_handle Repo drag_handle drag…" at bounding box center [243, 246] width 571 height 105
drag, startPoint x: 636, startPoint y: 273, endPoint x: 502, endPoint y: 268, distance: 133.6
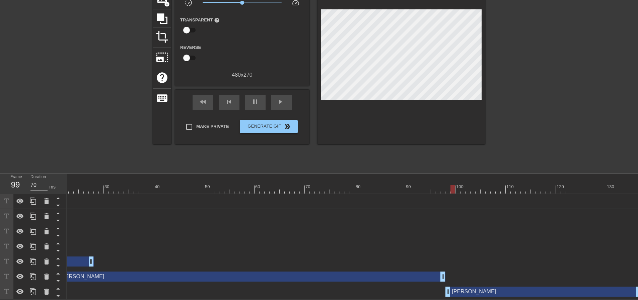
drag, startPoint x: 637, startPoint y: 273, endPoint x: 441, endPoint y: 266, distance: 195.6
click at [441, 269] on div "[PERSON_NAME] drag_handle drag_handle" at bounding box center [299, 276] width 683 height 15
click at [184, 241] on div "Repo drag_handle drag_handle" at bounding box center [299, 246] width 683 height 10
click at [250, 100] on div "pause" at bounding box center [255, 102] width 21 height 15
click at [309, 278] on div "[PERSON_NAME] drag_handle drag_handle" at bounding box center [299, 276] width 683 height 15
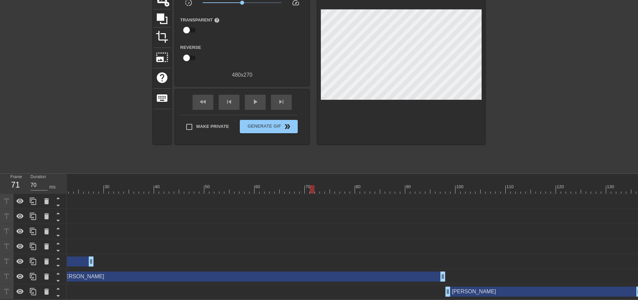
drag, startPoint x: 310, startPoint y: 189, endPoint x: 229, endPoint y: 272, distance: 116.2
click div "10 20 30 40 50 60 70 80 90 100 110 120 130 Repo drag_handle drag_handle Repo dr…"
click div
click div "[PERSON_NAME] drag_handle drag_handle"
click div "skip_previous"
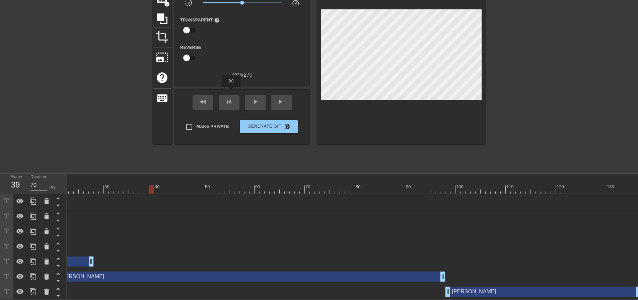
click div "skip_previous"
click div "fast_rewind"
click div "play_arrow"
click div "pause"
click div "[PERSON_NAME] drag_handle drag_handle"
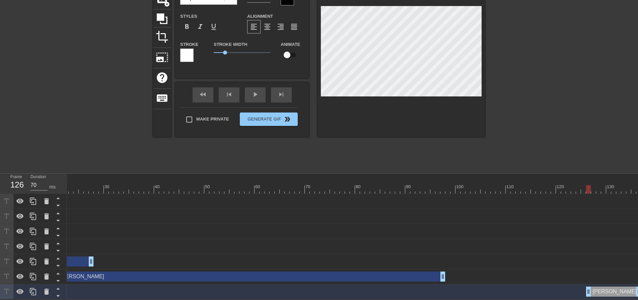
drag, startPoint x: 447, startPoint y: 287, endPoint x: 589, endPoint y: 289, distance: 141.6
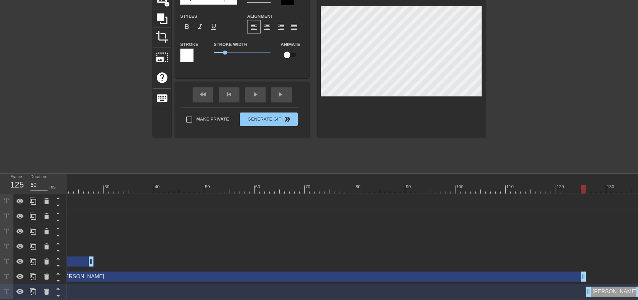
drag, startPoint x: 444, startPoint y: 270, endPoint x: 583, endPoint y: 270, distance: 138.6
click div "[PERSON_NAME] drag_handle drag_handle"
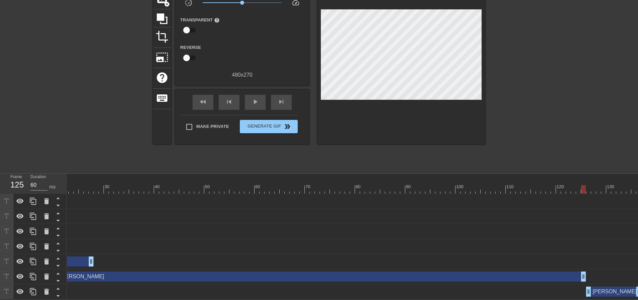
click div "[PERSON_NAME] drag_handle drag_handle"
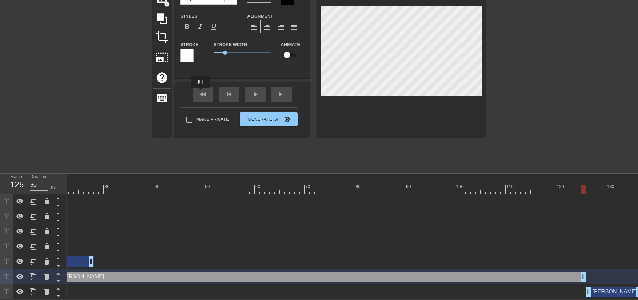
click div "fast_rewind"
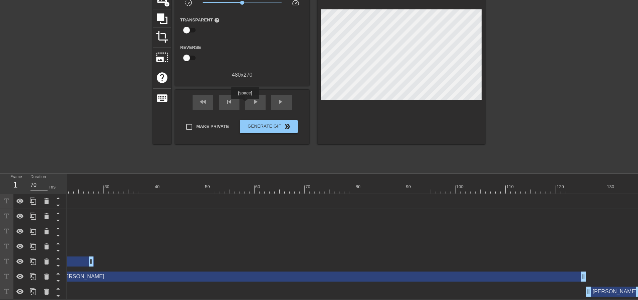
click div "play_arrow"
click span "pause"
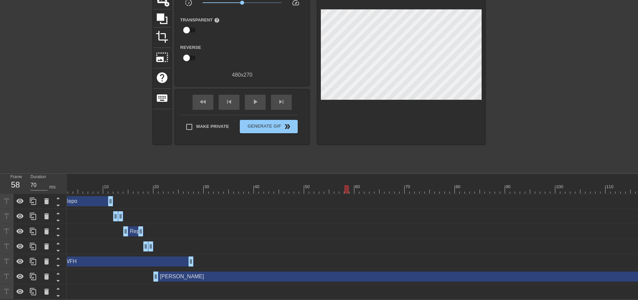
scroll to position [0, 10]
click span "play_arrow"
click div "pause"
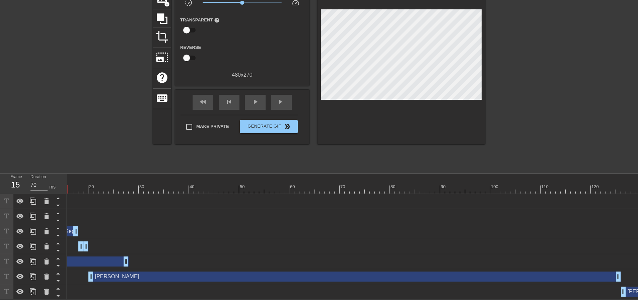
scroll to position [0, 109]
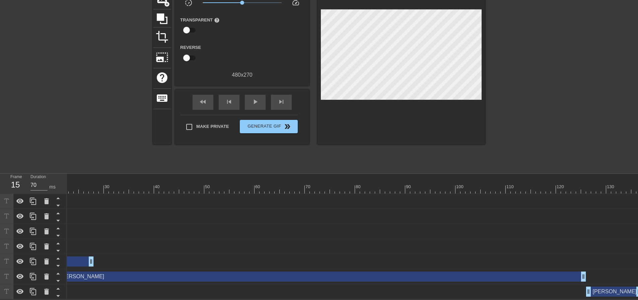
click div "[PERSON_NAME] drag_handle drag_handle"
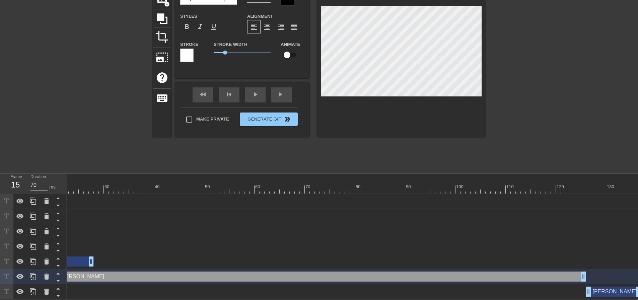
click div "[PERSON_NAME] drag_handle drag_handle"
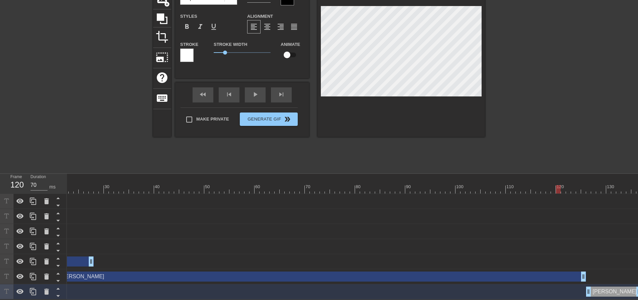
click div
click div "[PERSON_NAME] drag_handle drag_handle"
click div
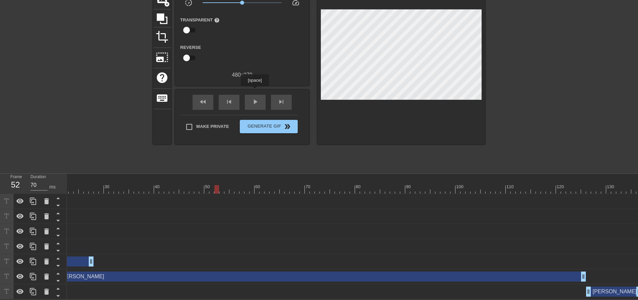
click div "play_arrow"
type input "70"
click span "Generate Gif double_arrow"
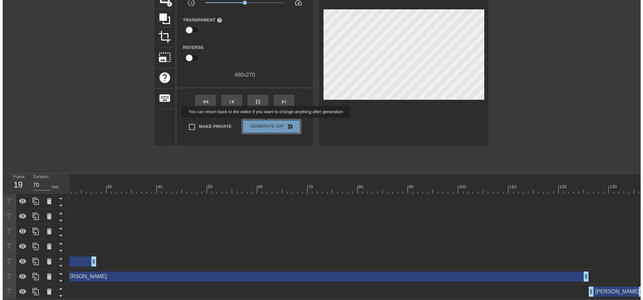
scroll to position [0, 0]
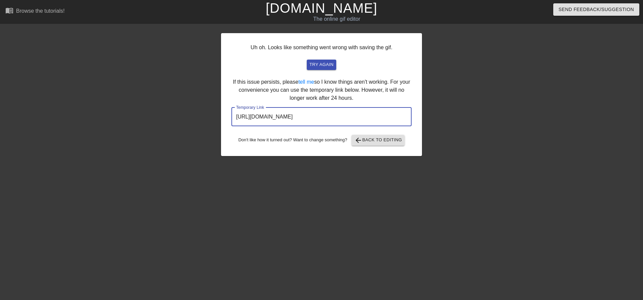
click input "[URL][DOMAIN_NAME]"
